Goal: Find specific page/section: Find specific page/section

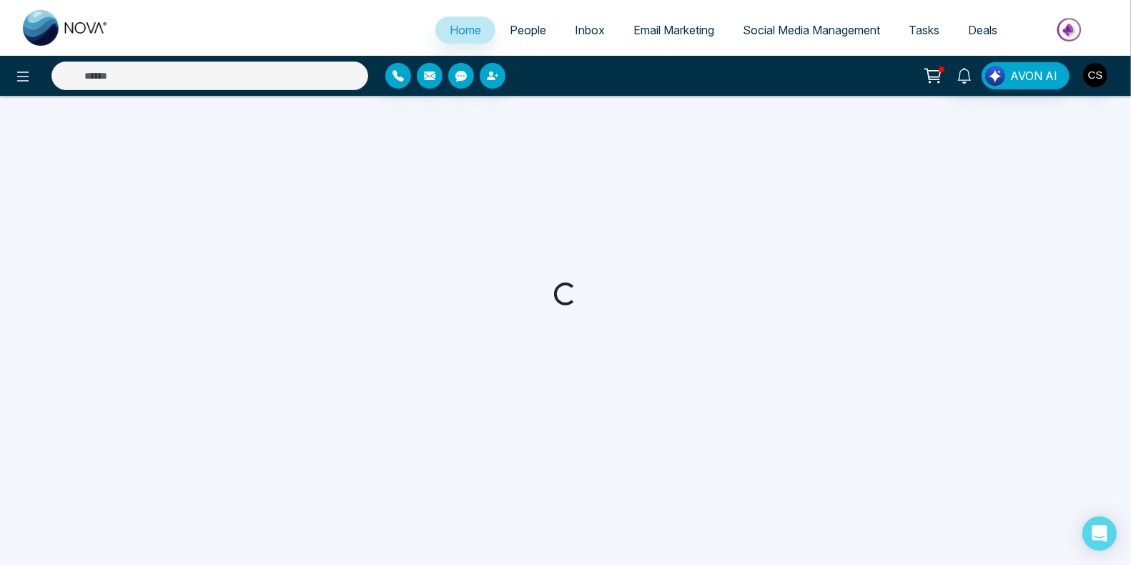
select select "*"
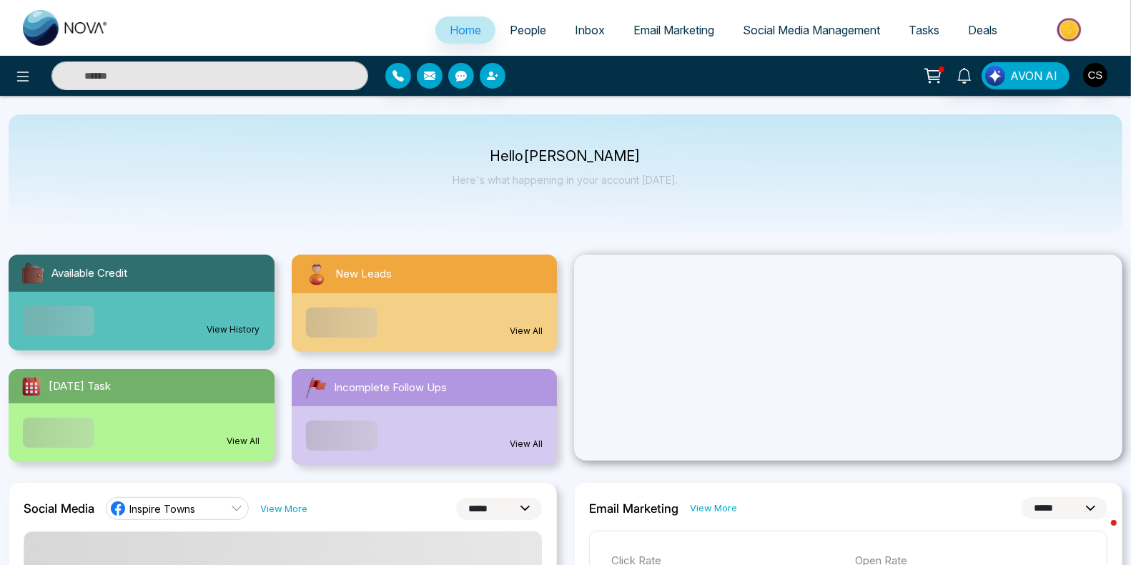
click at [525, 32] on span "People" at bounding box center [528, 30] width 36 height 14
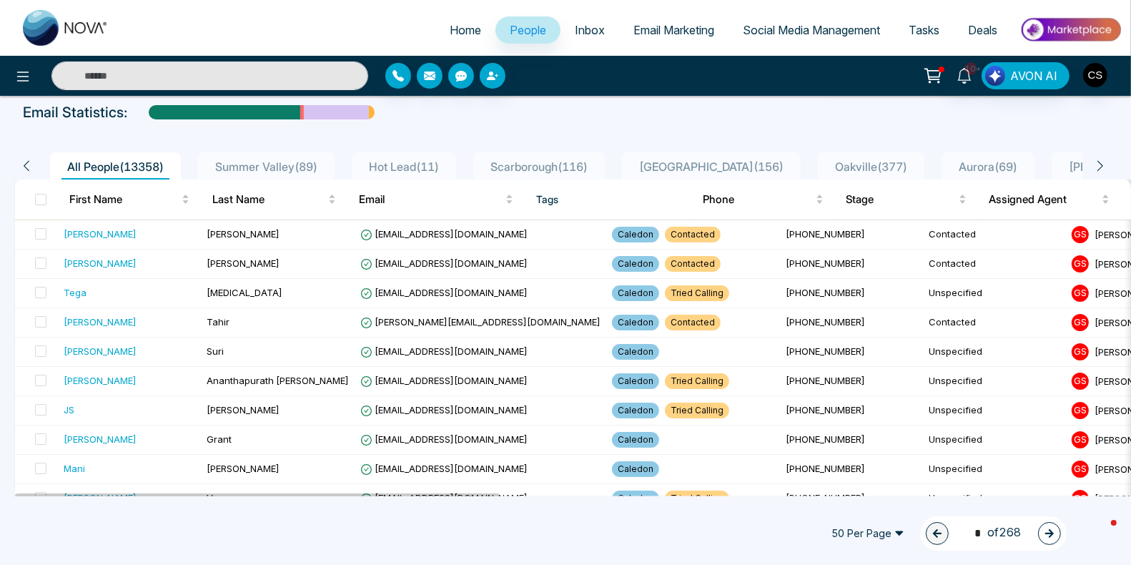
drag, startPoint x: 902, startPoint y: 202, endPoint x: 717, endPoint y: 15, distance: 262.8
